Goal: Find specific page/section: Find specific page/section

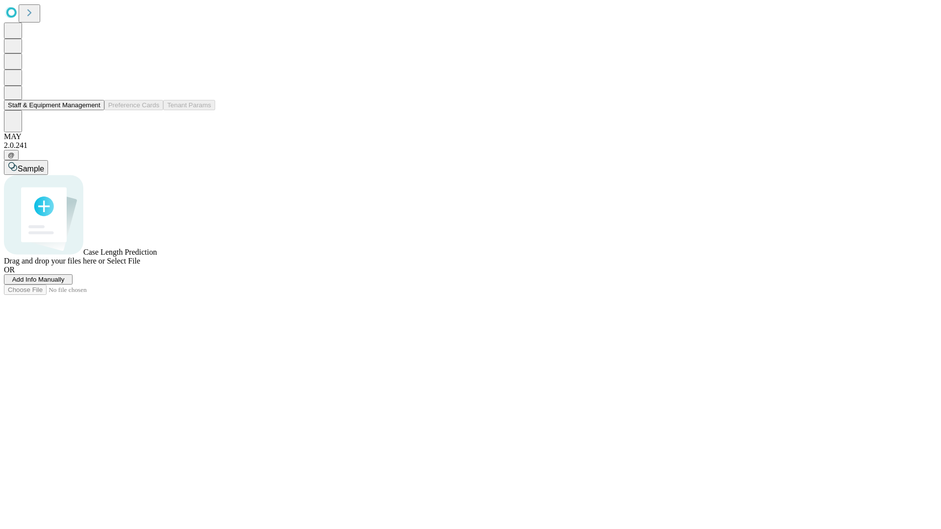
click at [94, 110] on button "Staff & Equipment Management" at bounding box center [54, 105] width 100 height 10
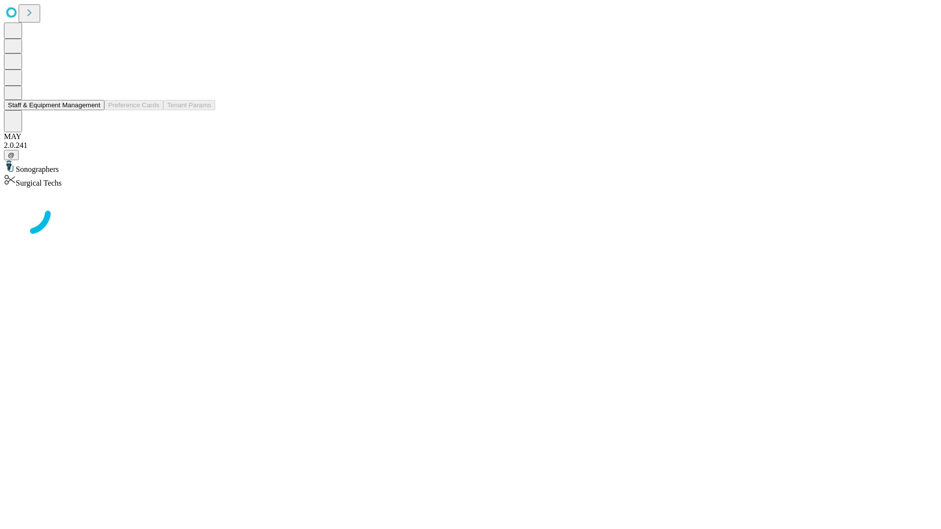
click at [94, 110] on button "Staff & Equipment Management" at bounding box center [54, 105] width 100 height 10
